Goal: Find specific page/section: Find specific page/section

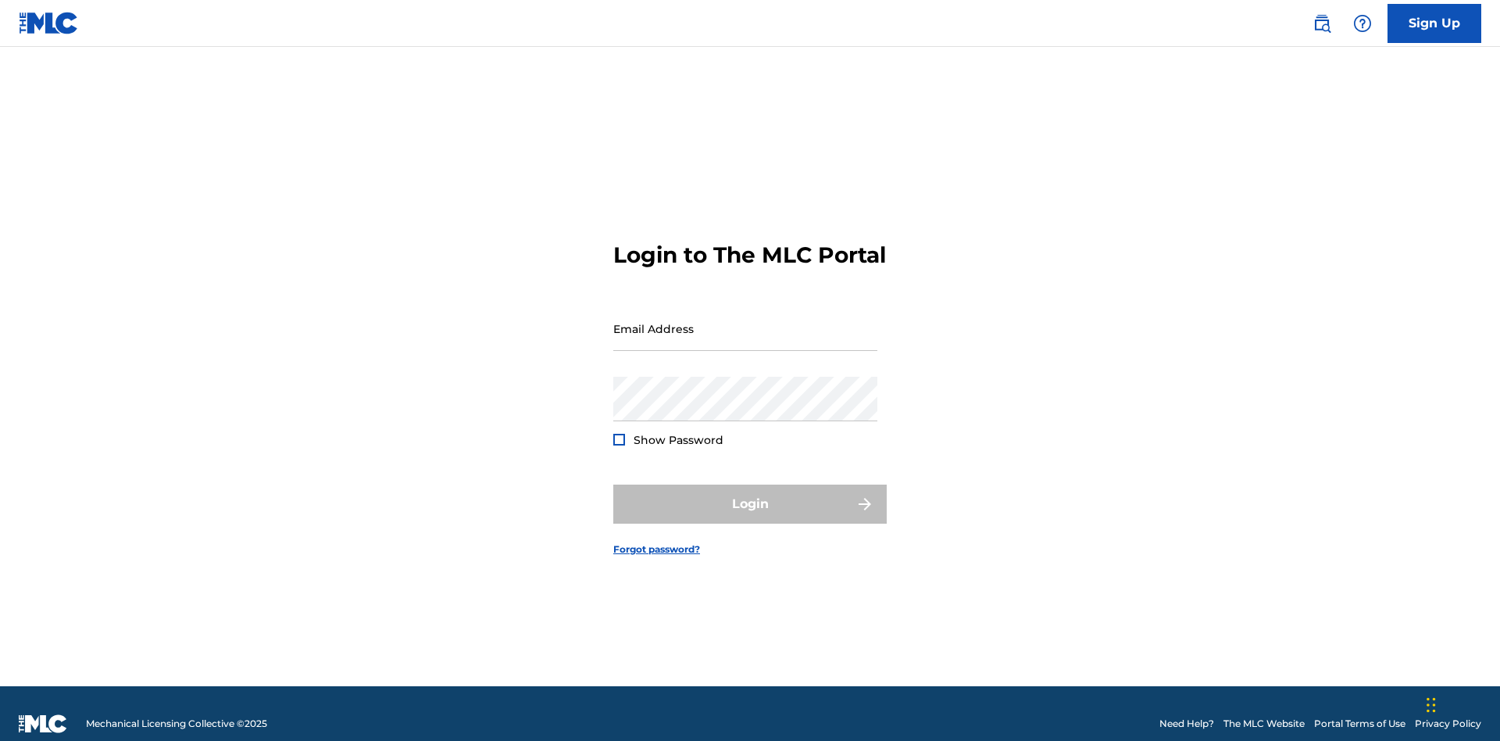
scroll to position [20, 0]
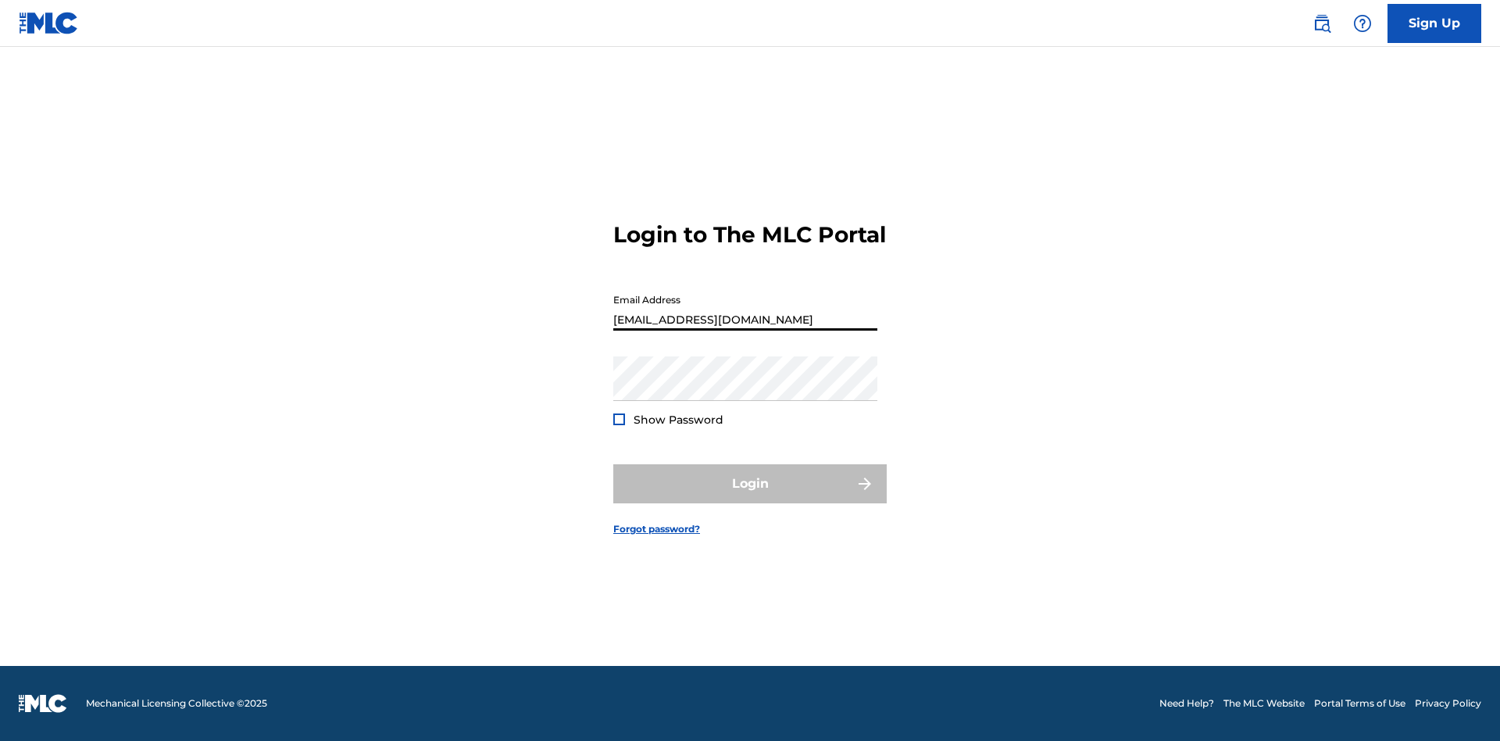
scroll to position [0, 50]
type input "[EMAIL_ADDRESS][DOMAIN_NAME]"
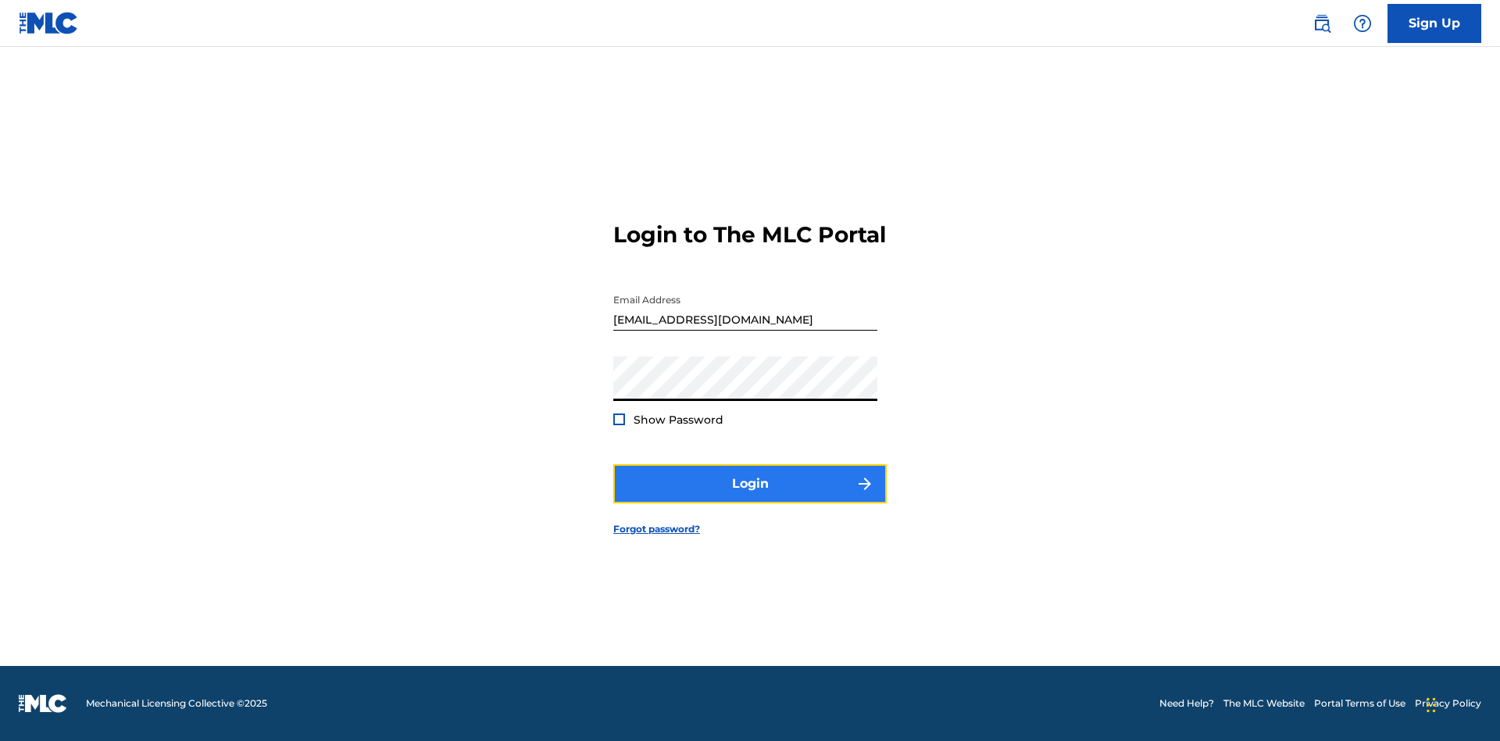
click at [750, 497] on button "Login" at bounding box center [749, 483] width 273 height 39
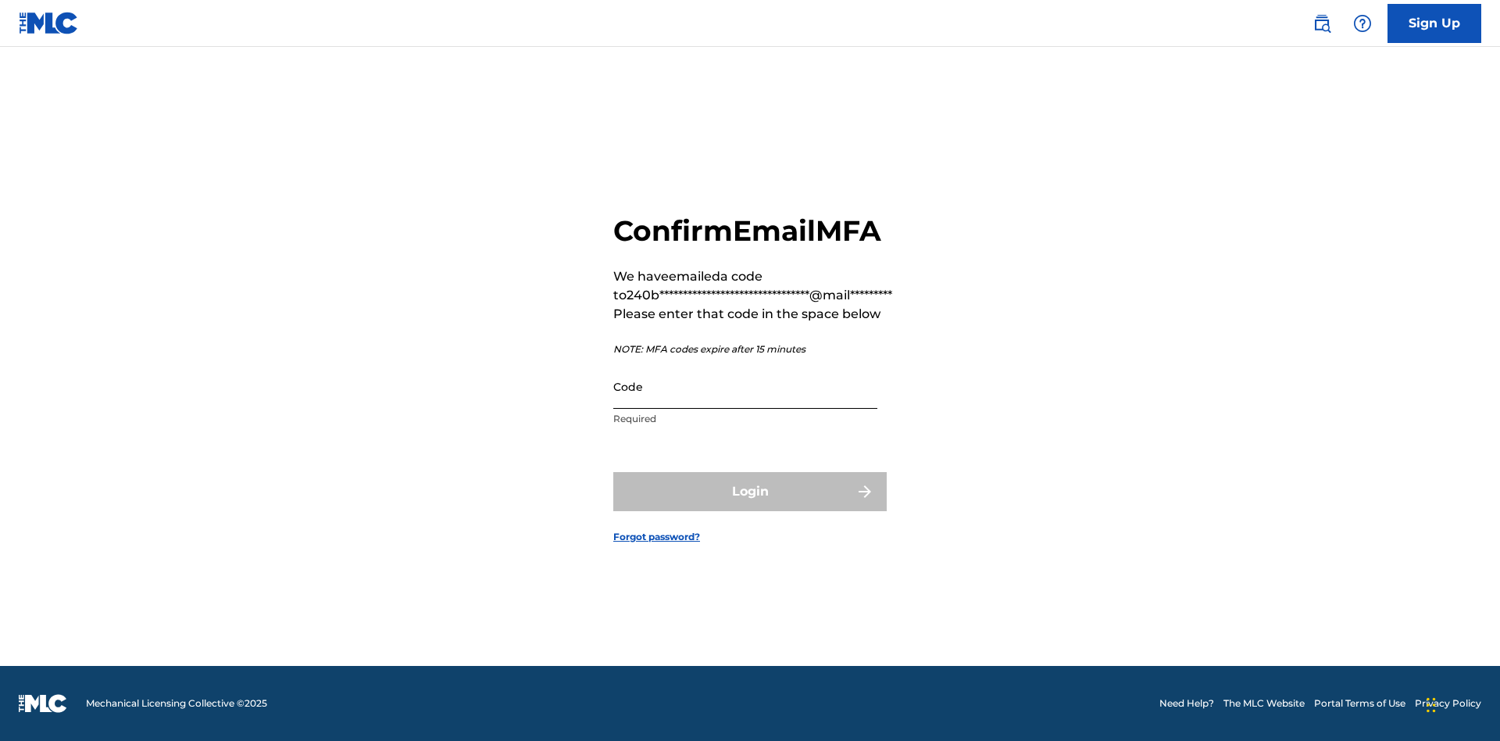
click at [745, 386] on input "Code" at bounding box center [745, 386] width 264 height 45
type input "785956"
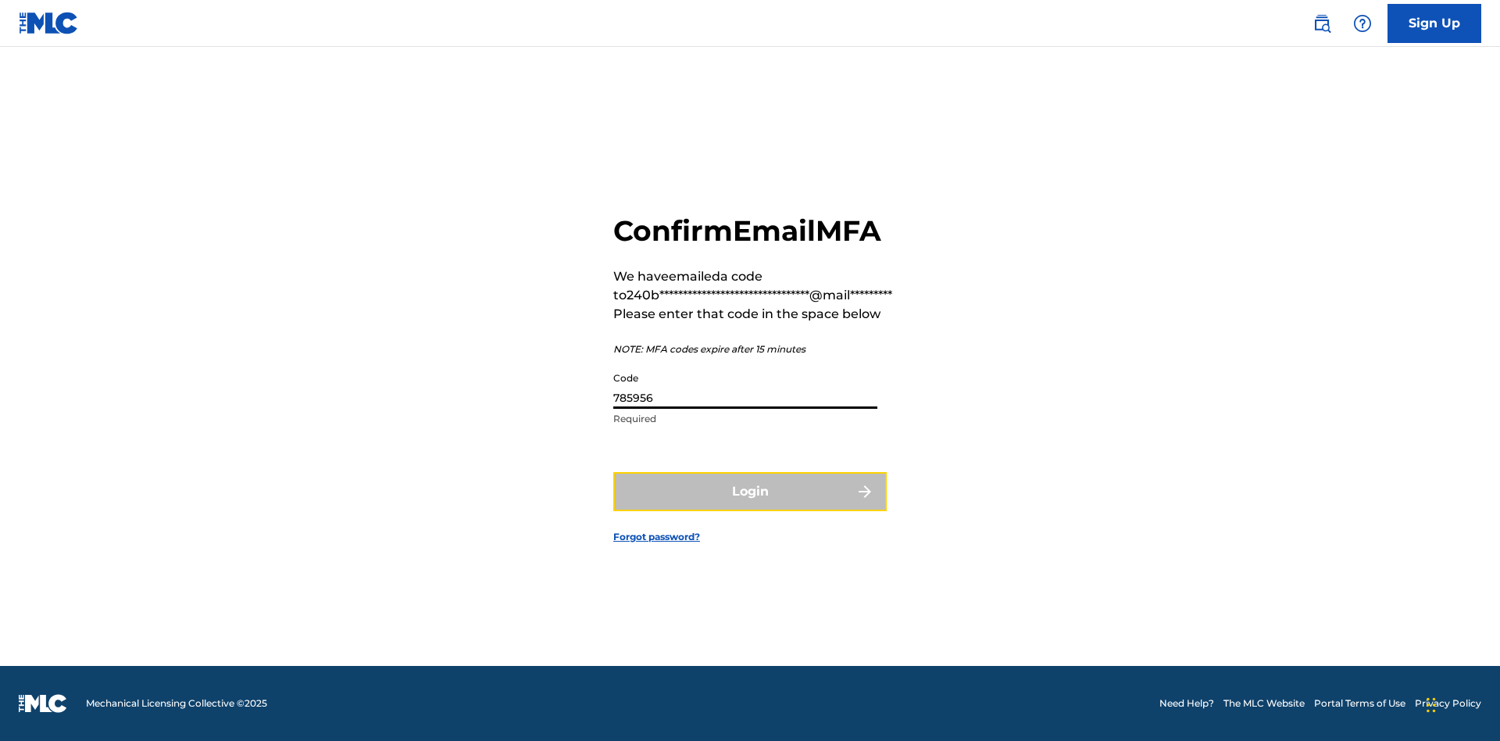
click at [750, 491] on button "Login" at bounding box center [749, 491] width 273 height 39
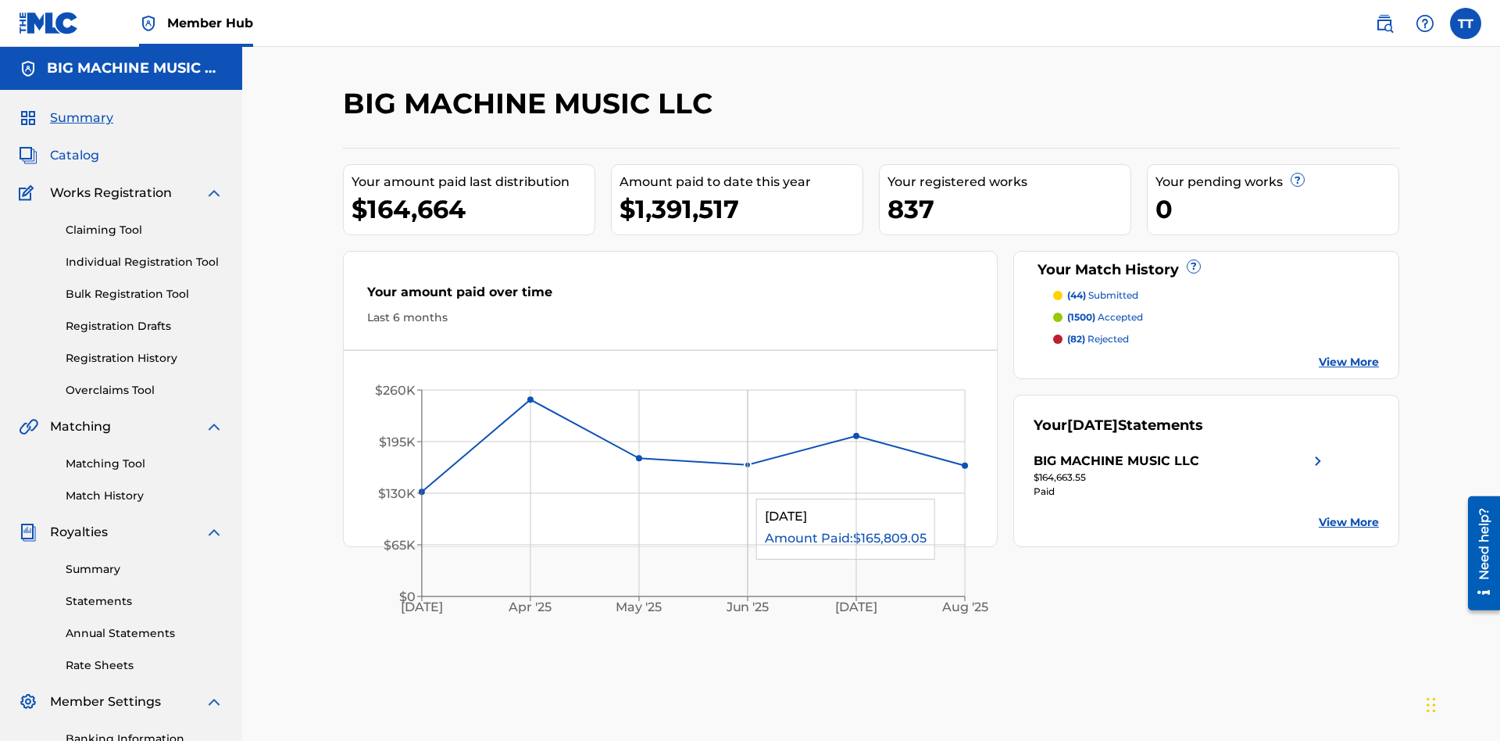
click at [74, 146] on span "Catalog" at bounding box center [74, 155] width 49 height 19
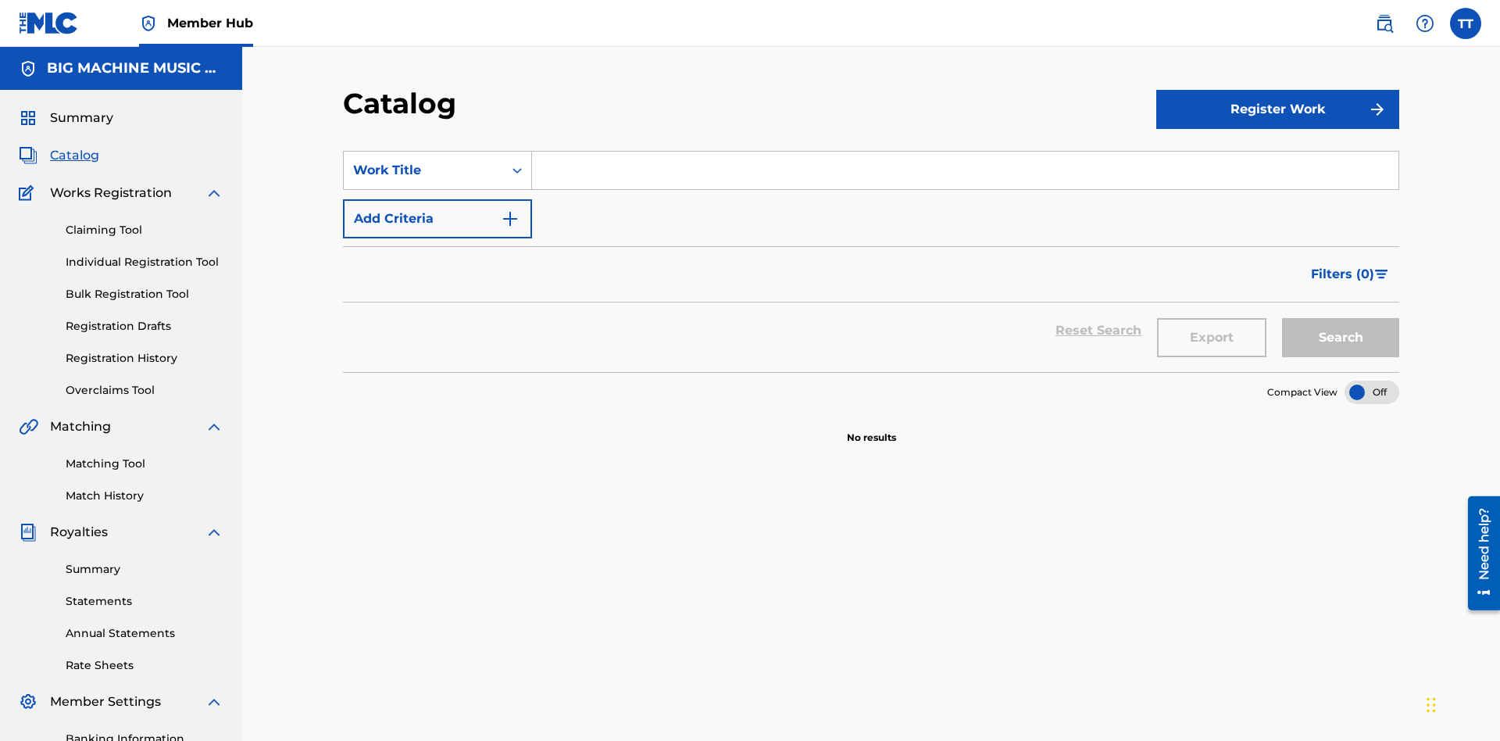
scroll to position [228, 0]
